Goal: Task Accomplishment & Management: Use online tool/utility

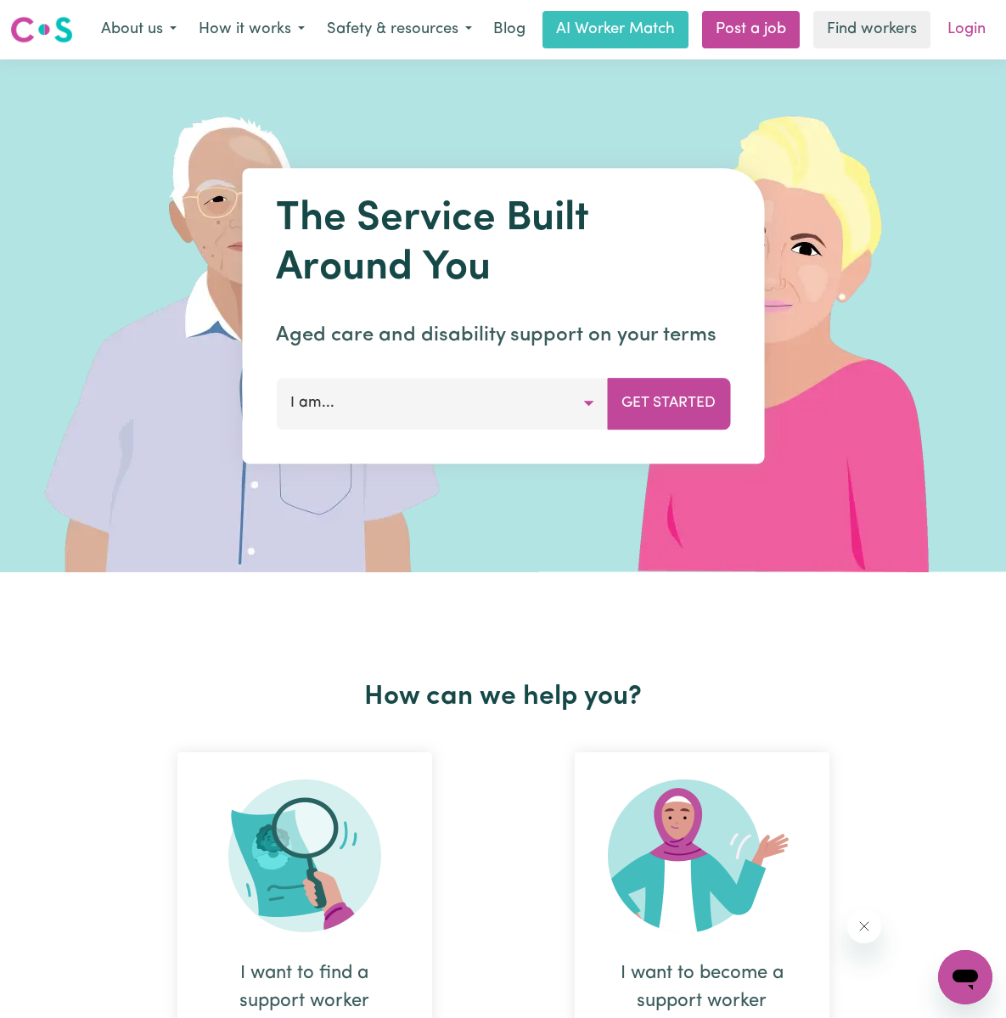
click at [962, 25] on link "Login" at bounding box center [966, 29] width 59 height 37
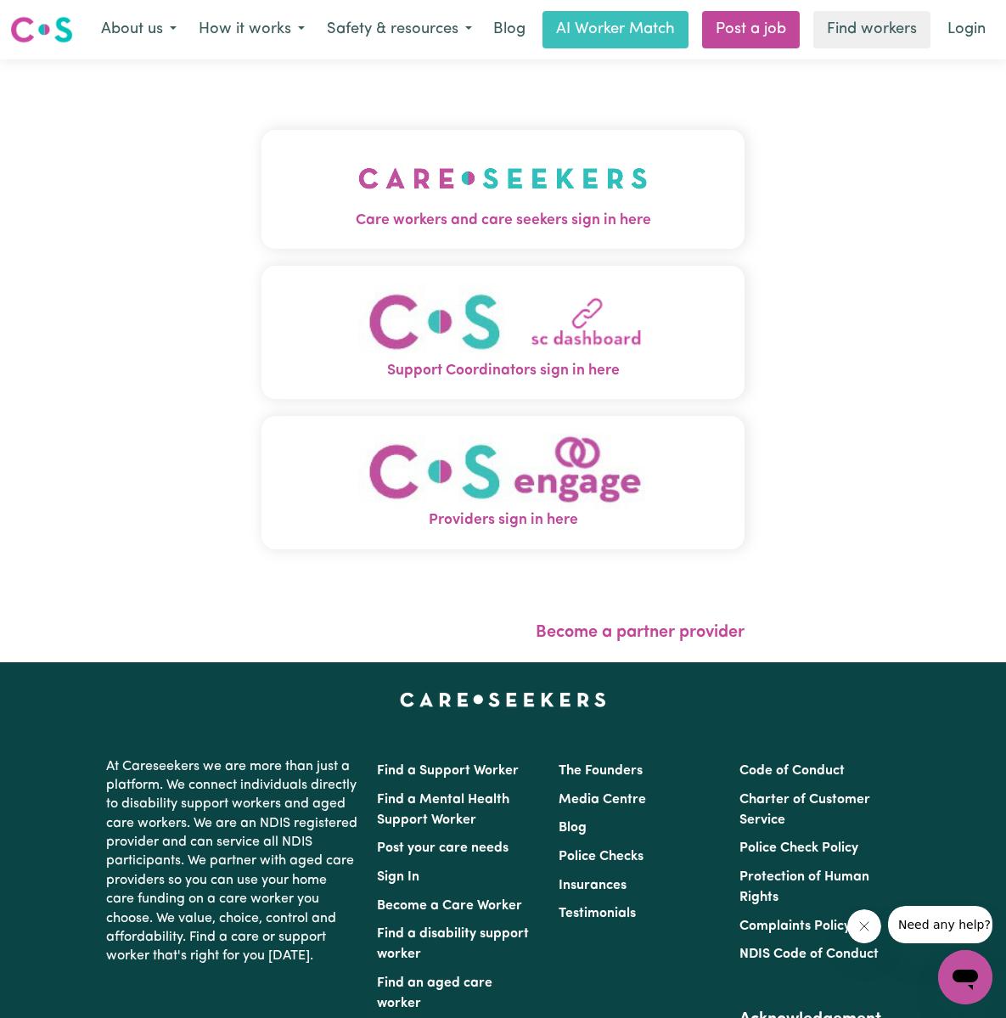
click at [559, 214] on span "Care workers and care seekers sign in here" at bounding box center [502, 221] width 483 height 22
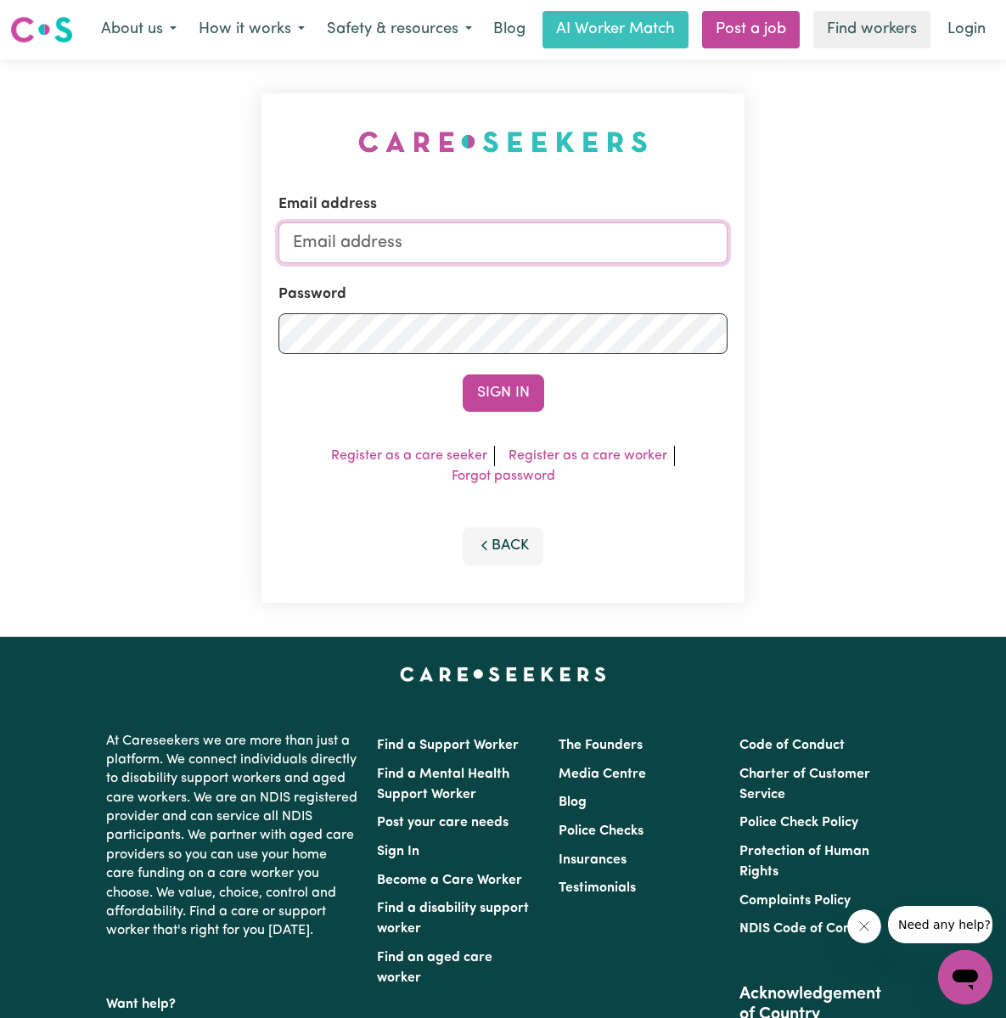
type input "[EMAIL_ADDRESS][DOMAIN_NAME]"
click at [502, 391] on button "Sign In" at bounding box center [503, 392] width 81 height 37
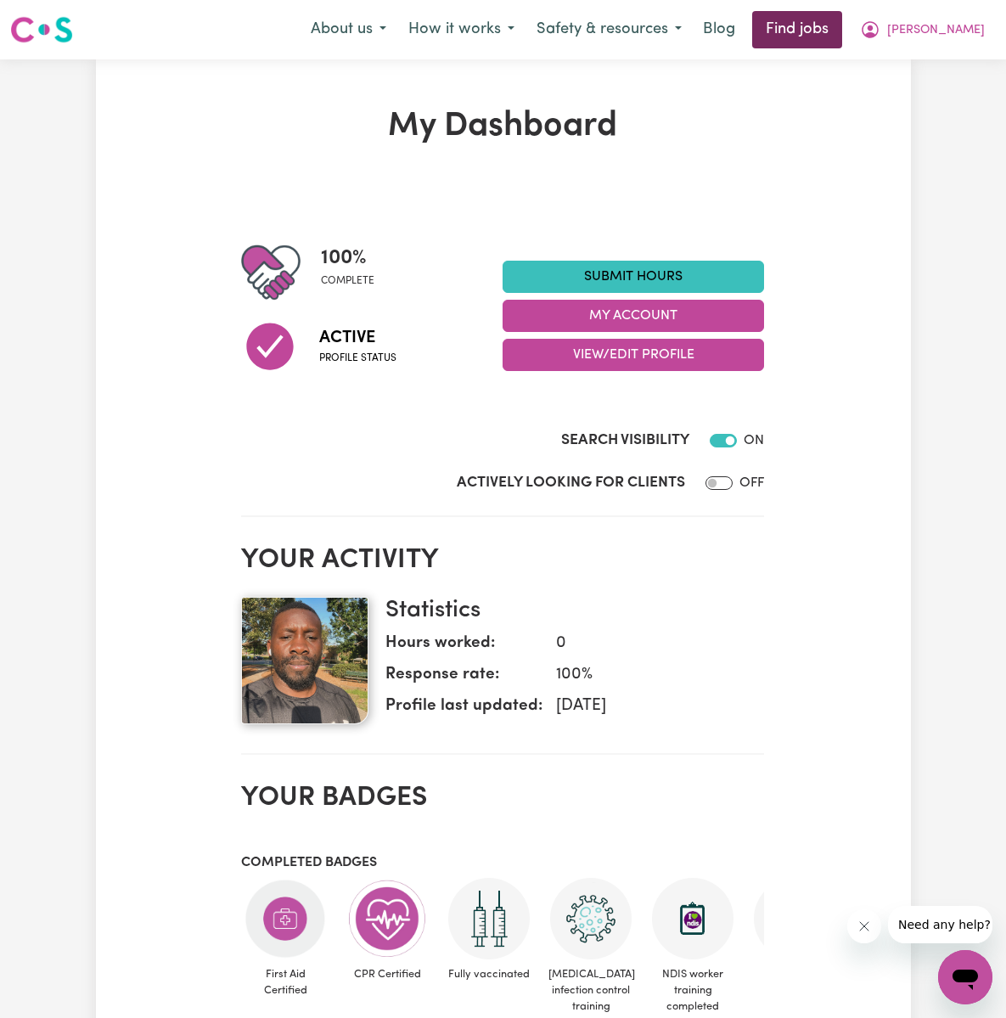
click at [842, 30] on link "Find jobs" at bounding box center [797, 29] width 90 height 37
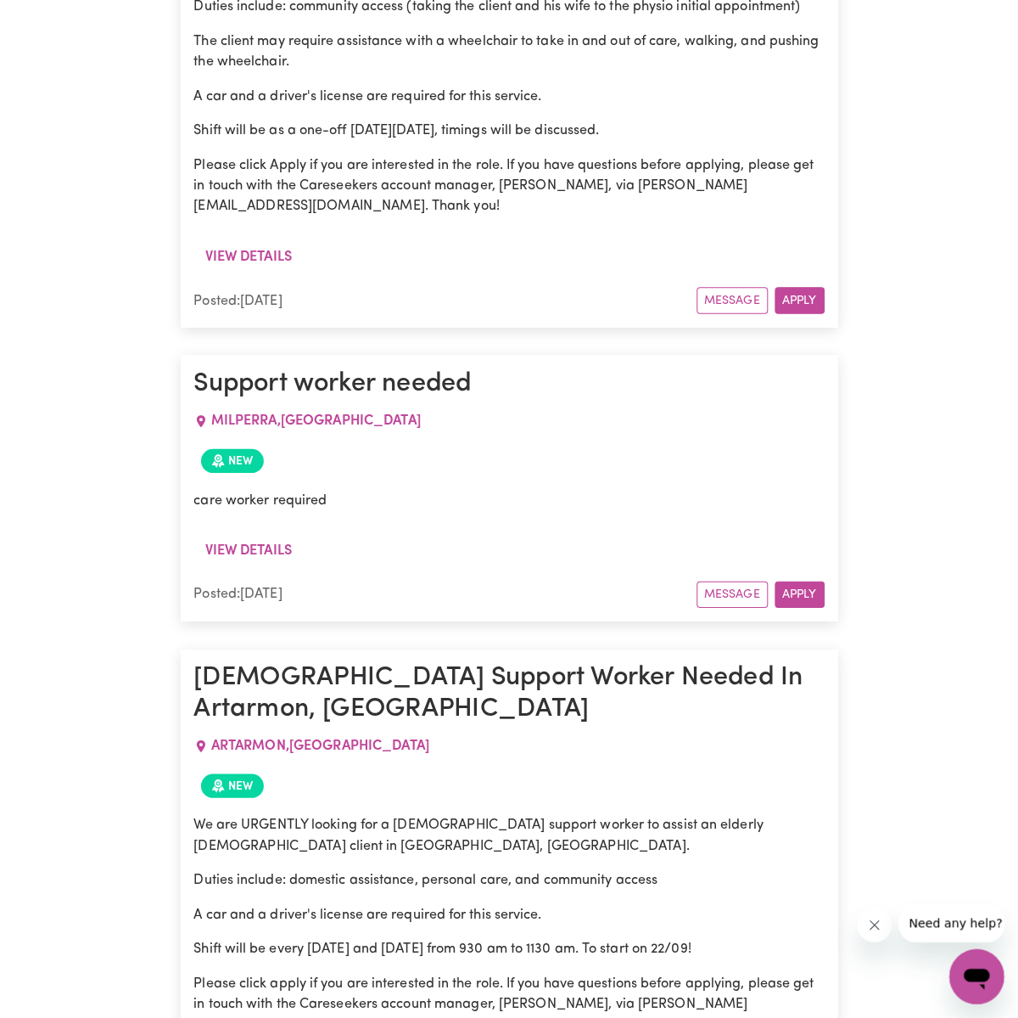
scroll to position [992, 0]
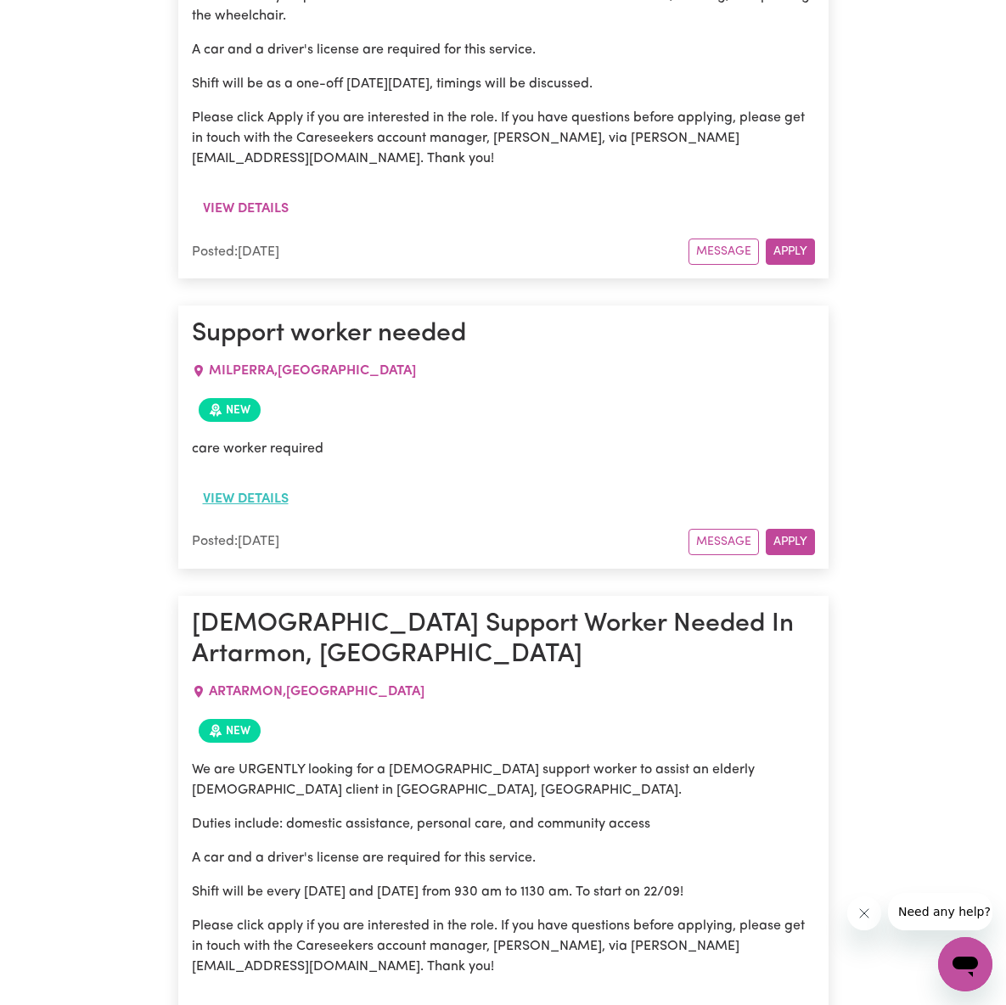
click at [300, 513] on button "View details" at bounding box center [246, 499] width 108 height 32
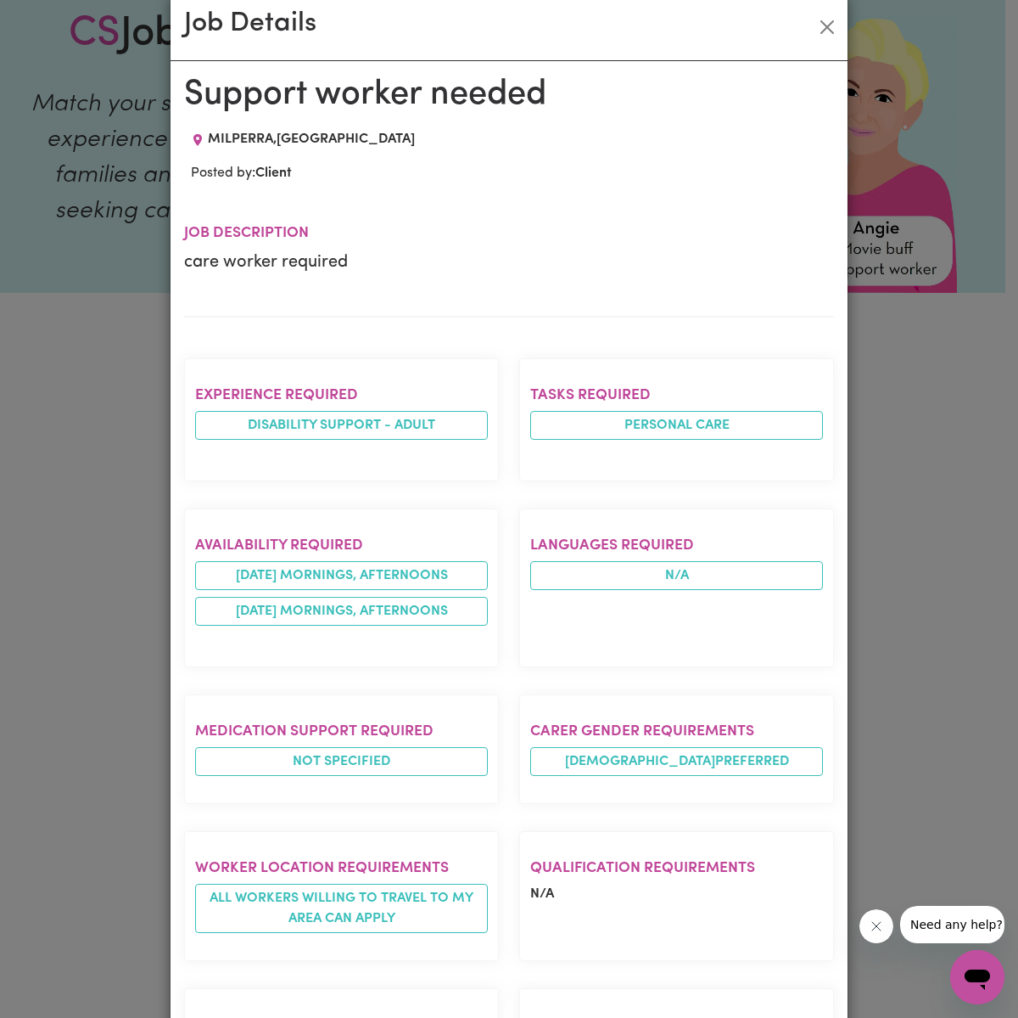
scroll to position [0, 0]
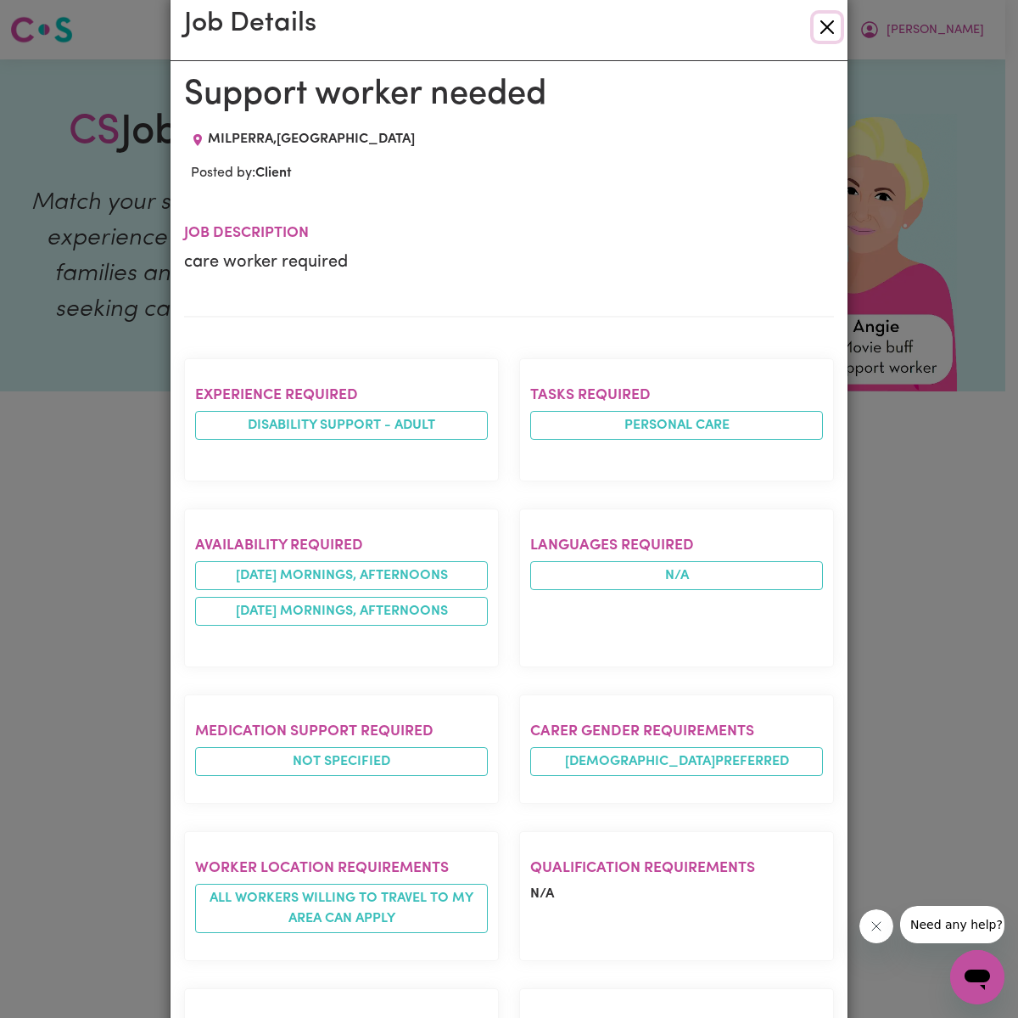
drag, startPoint x: 815, startPoint y: 27, endPoint x: 829, endPoint y: 42, distance: 20.4
click at [816, 27] on button "Close" at bounding box center [827, 27] width 27 height 27
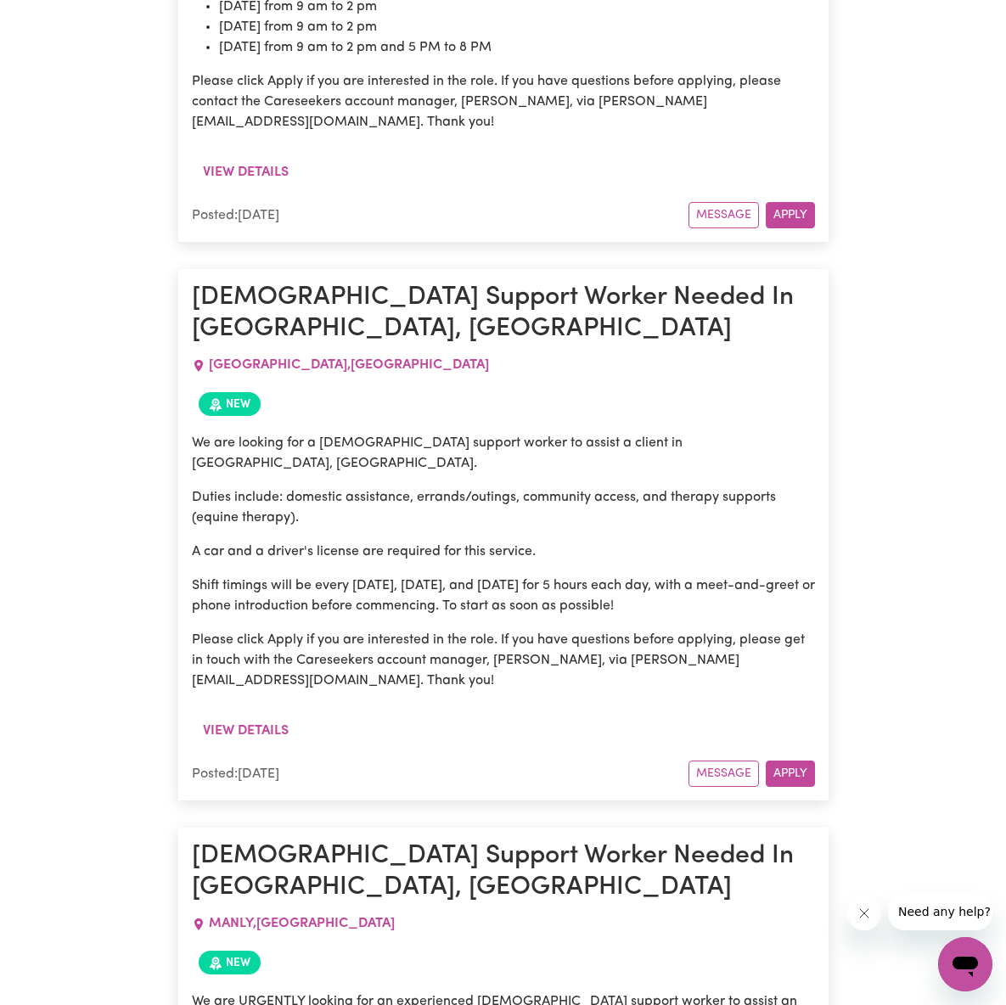
scroll to position [9315, 0]
